Goal: Task Accomplishment & Management: Use online tool/utility

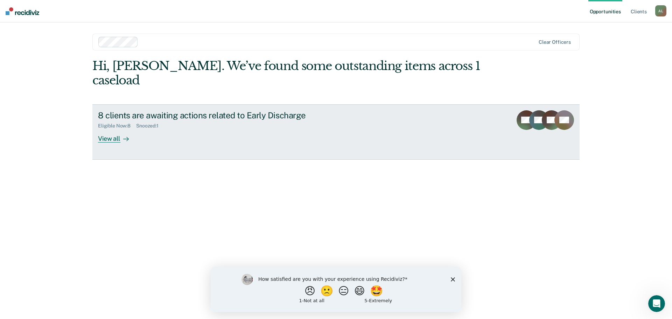
click at [105, 129] on div "View all" at bounding box center [117, 136] width 39 height 14
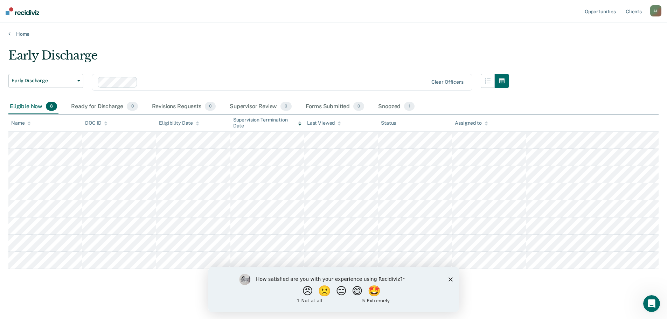
click at [449, 278] on polygon "Close survey" at bounding box center [450, 279] width 4 height 4
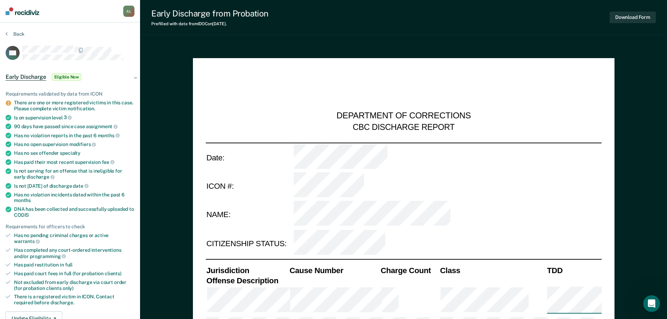
type textarea "x"
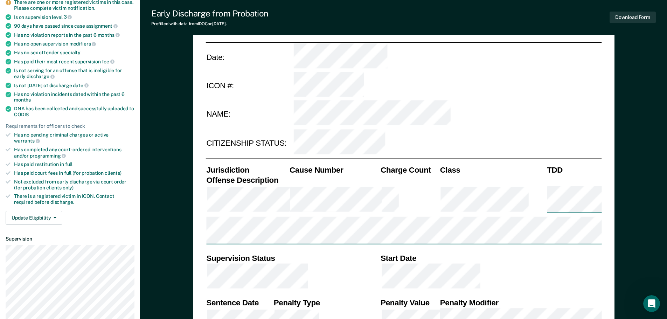
scroll to position [105, 0]
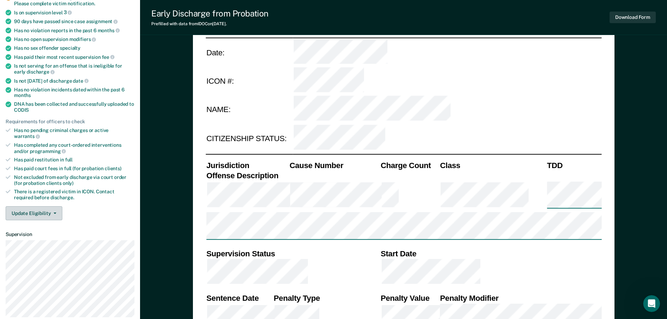
click at [53, 207] on button "Update Eligibility" at bounding box center [34, 213] width 57 height 14
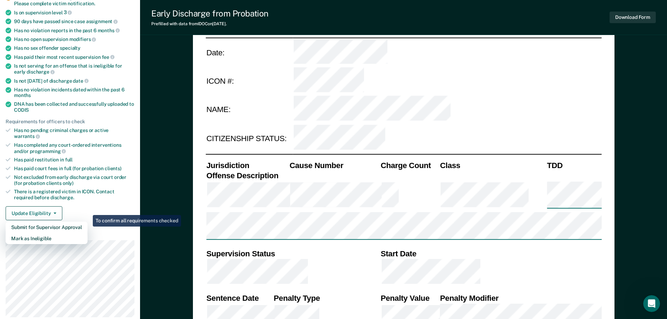
click at [96, 206] on div "Update Eligibility Submit for Supervisor Approval [PERSON_NAME] as Ineligible" at bounding box center [70, 213] width 129 height 14
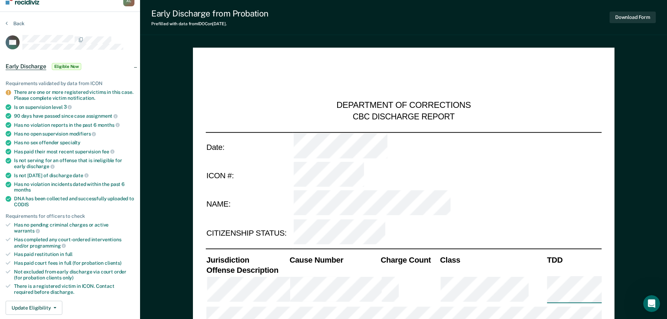
scroll to position [0, 0]
